Goal: Use online tool/utility: Use online tool/utility

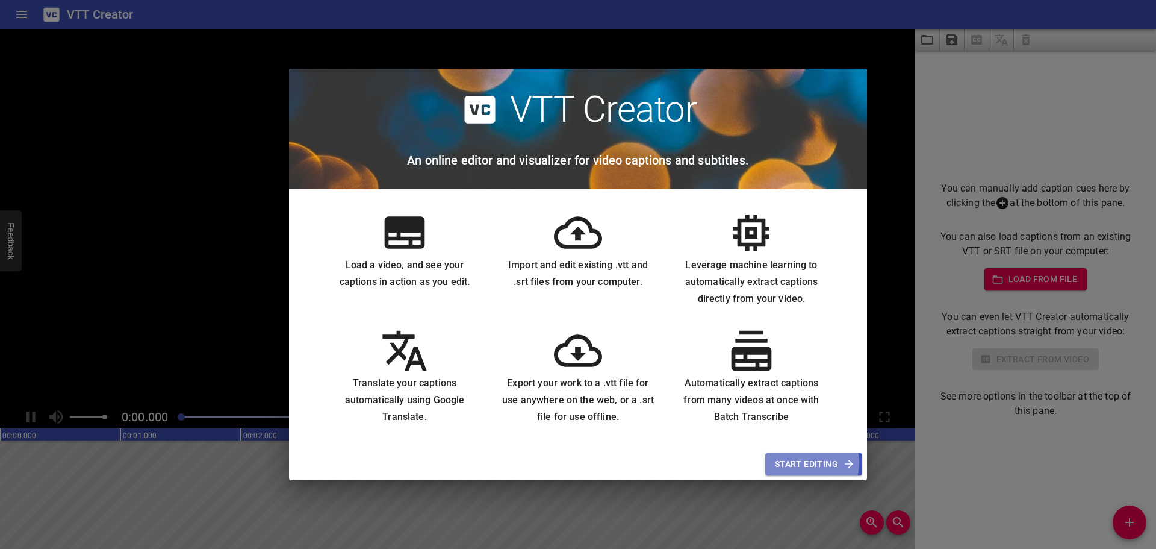
click at [816, 458] on span "Start Editing" at bounding box center [814, 464] width 78 height 15
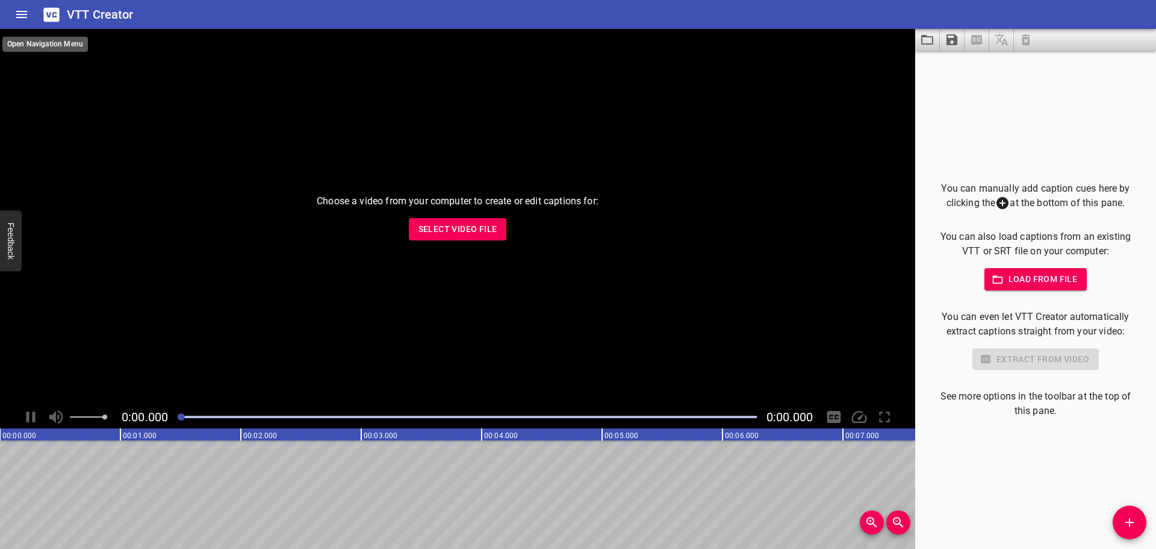
click at [23, 16] on icon "Home" at bounding box center [21, 14] width 14 height 14
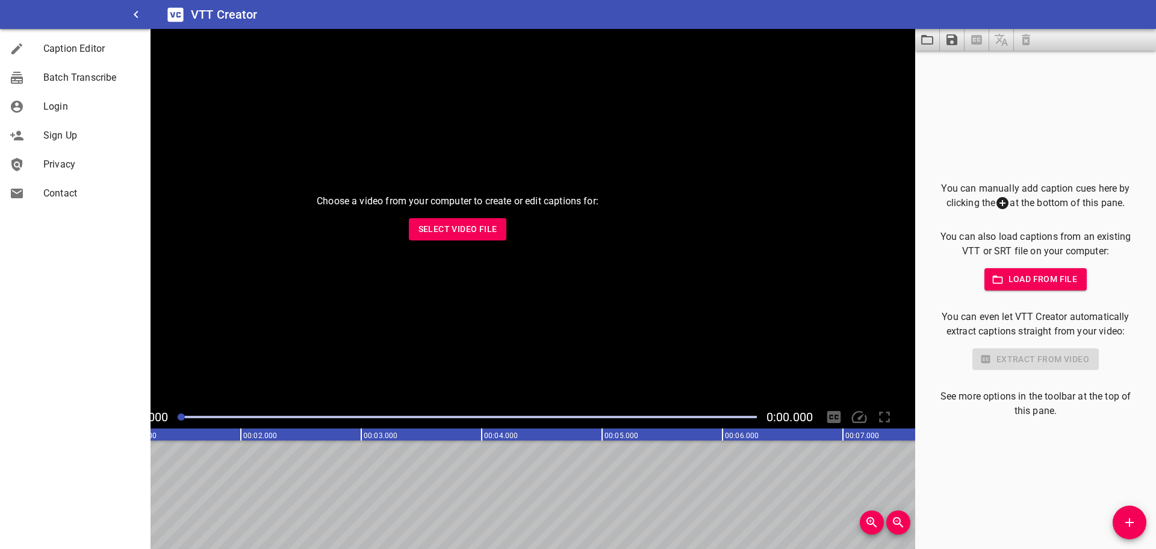
click at [199, 196] on div "Choose a video from your computer to create or edit captions for: Select Video …" at bounding box center [457, 217] width 915 height 376
click at [139, 17] on icon "button" at bounding box center [136, 14] width 14 height 14
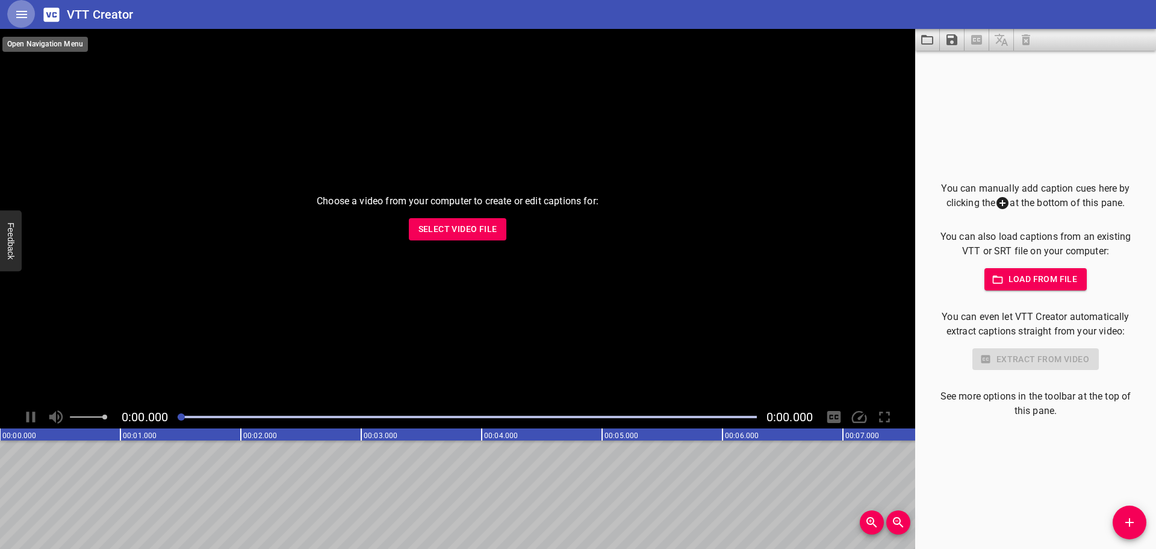
click at [24, 13] on icon "Home" at bounding box center [21, 14] width 14 height 14
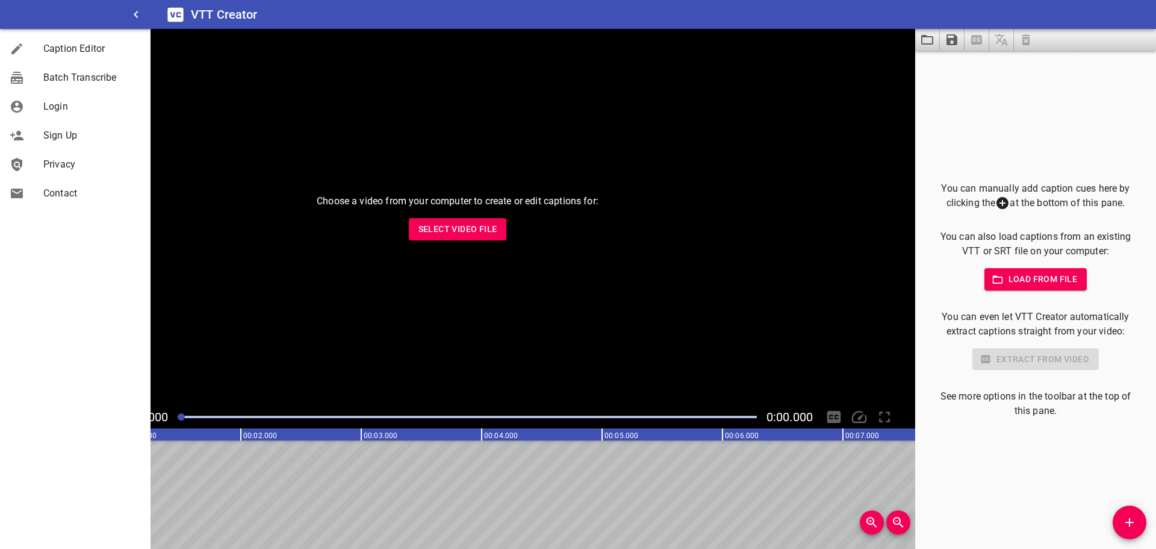
click at [64, 75] on span "Batch Transcribe" at bounding box center [92, 77] width 98 height 14
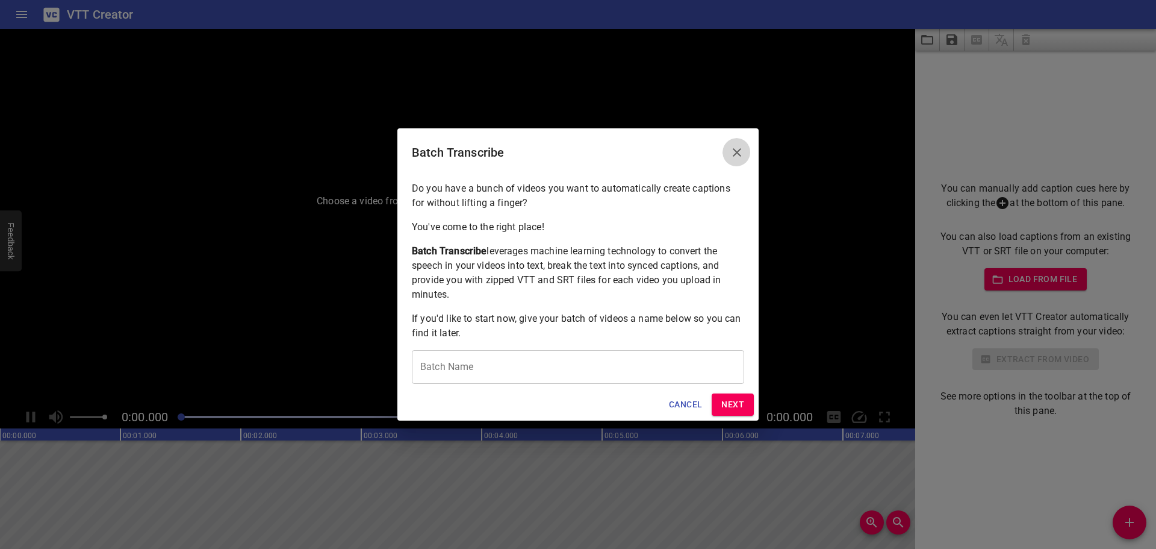
click at [741, 160] on icon "Close" at bounding box center [737, 152] width 14 height 14
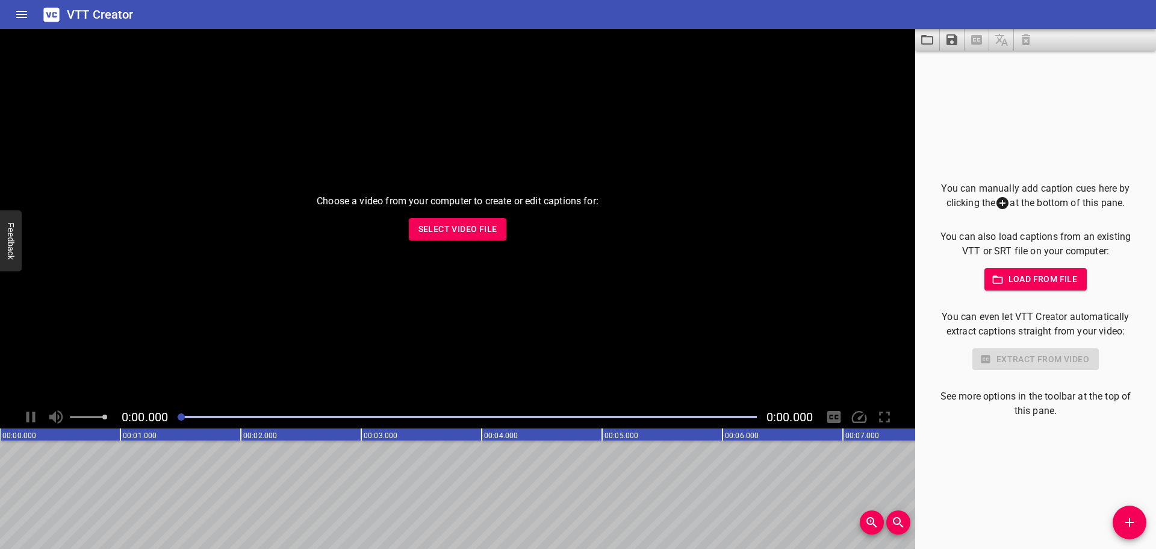
click at [305, 417] on div "Play progress" at bounding box center [467, 417] width 579 height 2
click at [495, 414] on div at bounding box center [467, 416] width 594 height 17
